Goal: Information Seeking & Learning: Learn about a topic

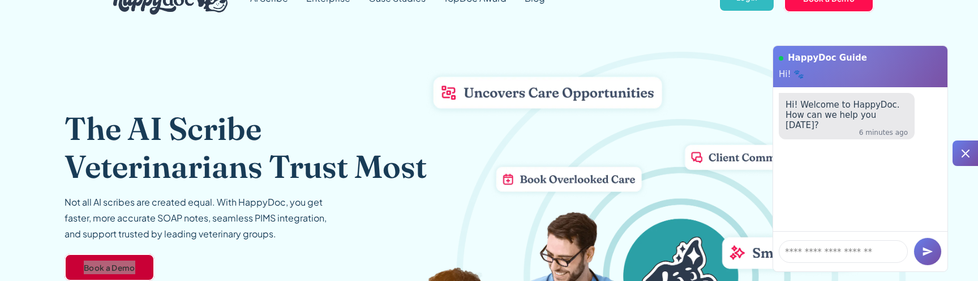
scroll to position [1099, 0]
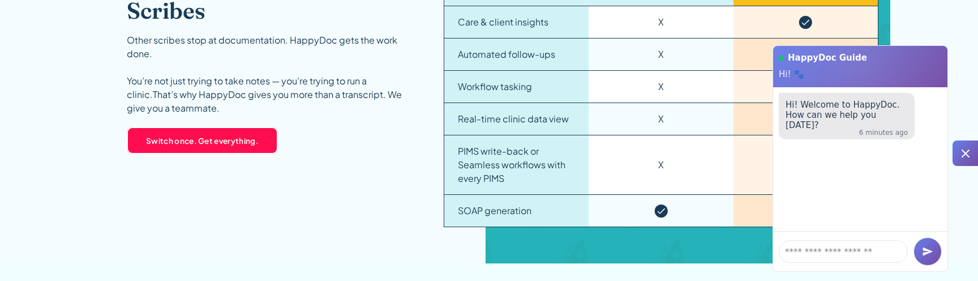
click at [406, 175] on div "Why HappyDoc > Other Scribes Other scribes stop at documentation. HappyDoc gets…" at bounding box center [272, 98] width 290 height 257
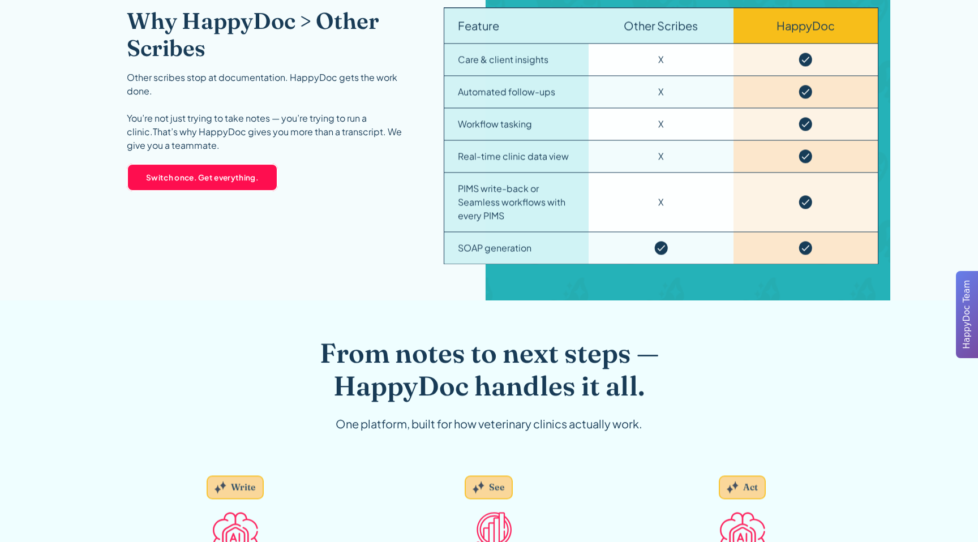
scroll to position [1099, 0]
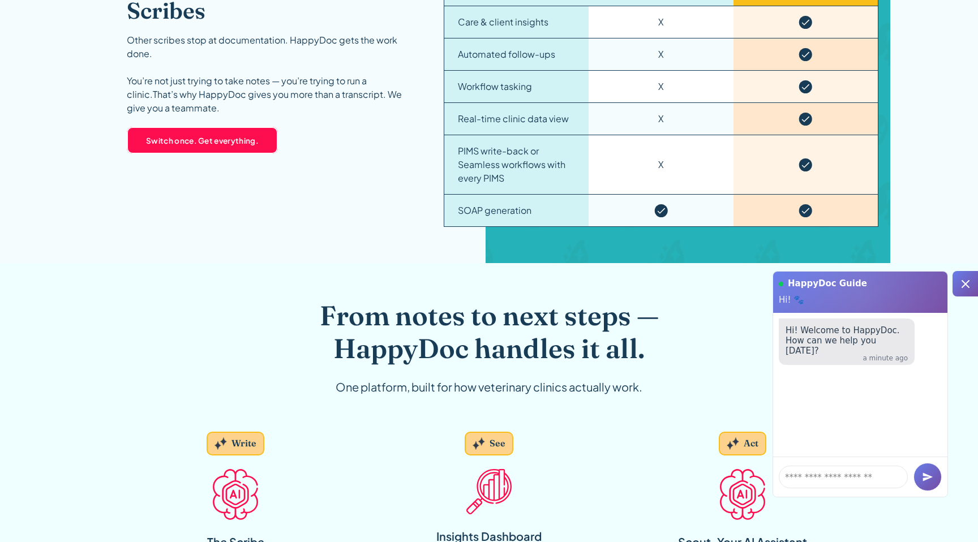
click at [966, 288] on icon at bounding box center [966, 284] width 14 height 14
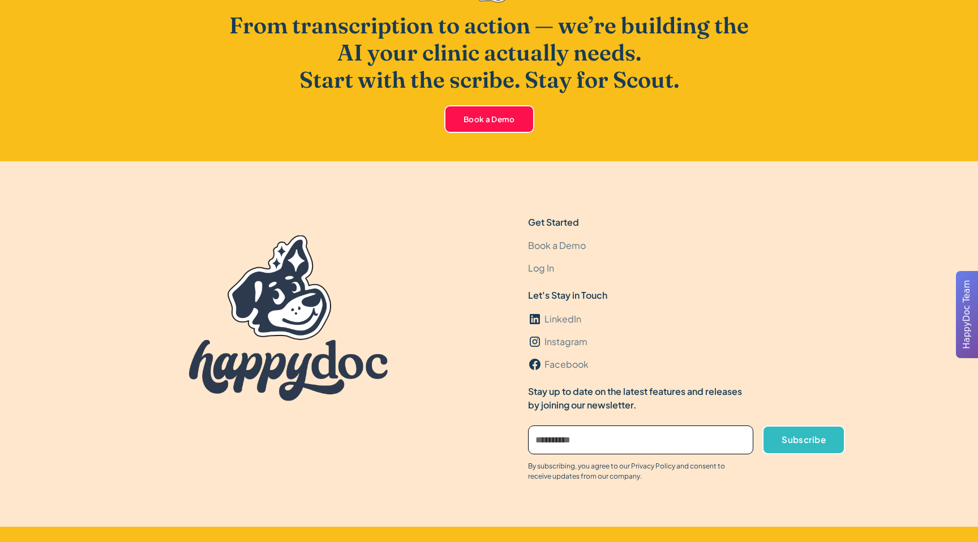
scroll to position [2481, 0]
